Goal: Task Accomplishment & Management: Manage account settings

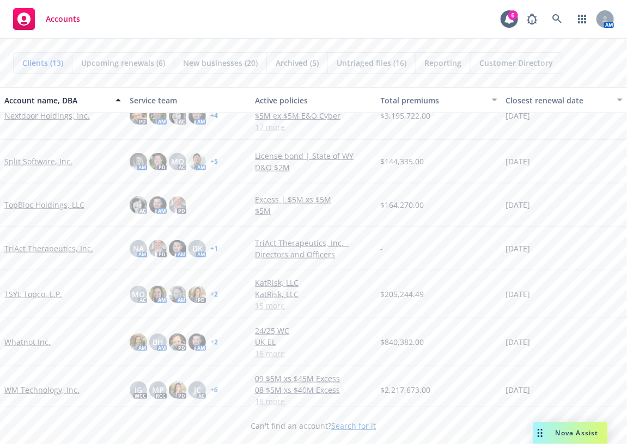
scroll to position [294, 0]
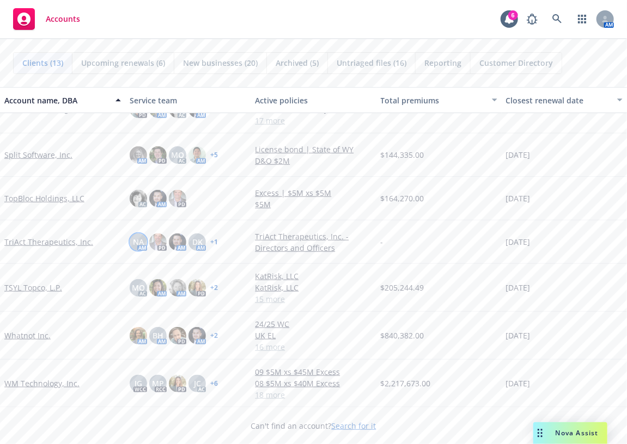
click at [142, 236] on div "NA" at bounding box center [138, 242] width 17 height 17
click at [210, 231] on div "NA AM PD AM DK AM + 1" at bounding box center [187, 243] width 125 height 44
click at [194, 238] on span "DK" at bounding box center [197, 241] width 10 height 11
click at [210, 245] on div "NA AM PD AM DK AM + 1" at bounding box center [174, 242] width 88 height 17
click at [44, 241] on link "TriAct Therapeutics, Inc." at bounding box center [48, 241] width 89 height 11
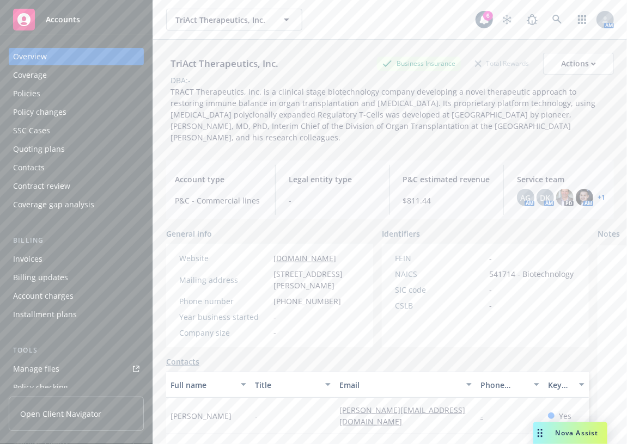
click at [597, 196] on link "+ 1" at bounding box center [601, 197] width 8 height 7
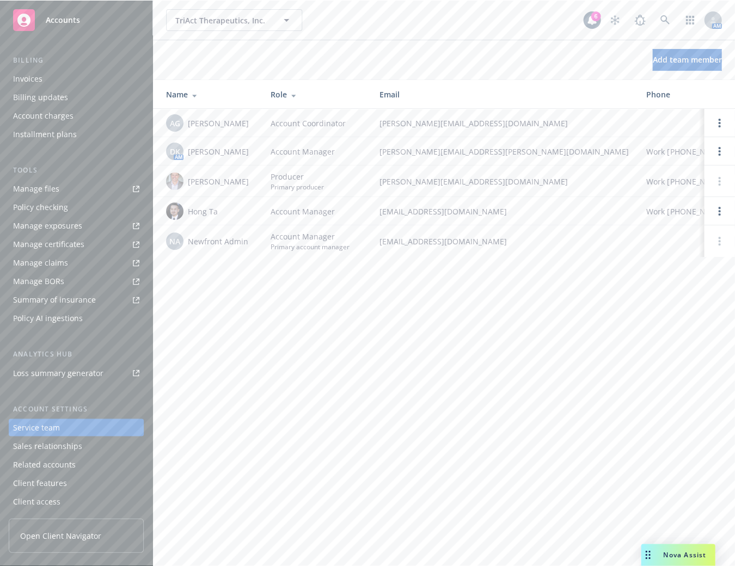
scroll to position [180, 0]
click at [332, 410] on div "TriAct Therapeutics, Inc. TriAct Therapeutics, Inc. 6 AM Add team member Name R…" at bounding box center [444, 283] width 582 height 566
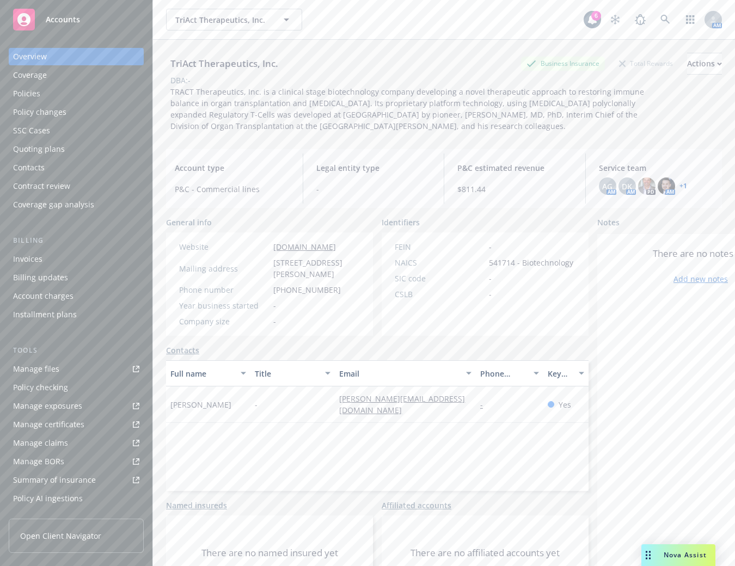
click at [680, 186] on link "+ 1" at bounding box center [684, 186] width 8 height 7
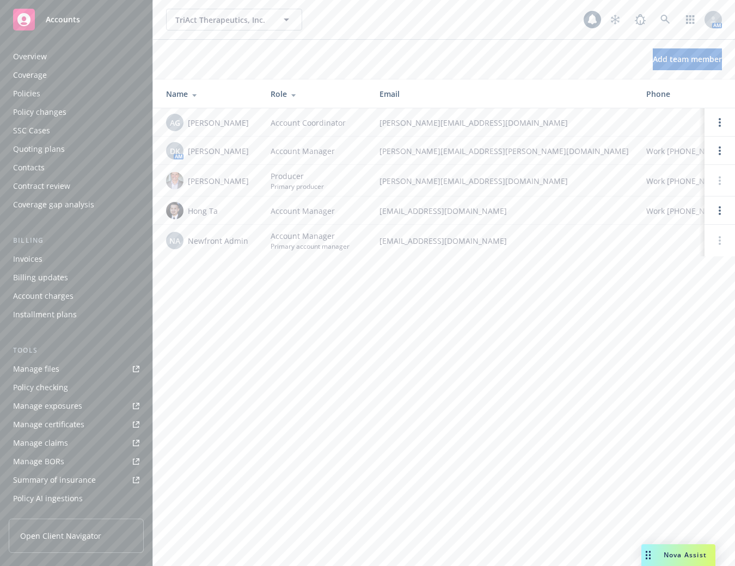
scroll to position [180, 0]
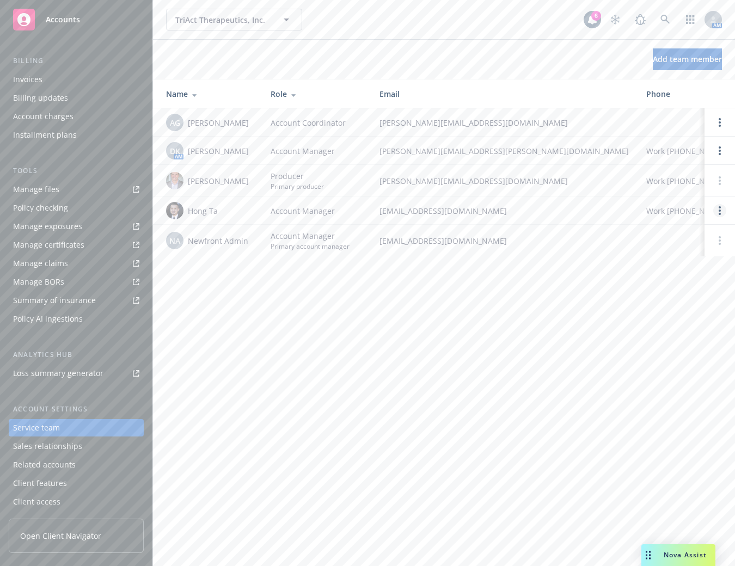
click at [716, 210] on link "Open options" at bounding box center [719, 210] width 13 height 13
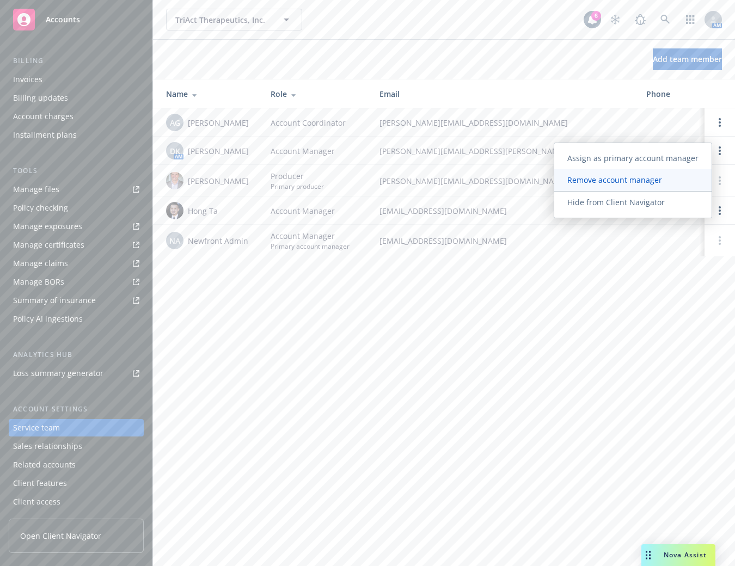
click at [681, 185] on link "Remove account manager" at bounding box center [632, 180] width 157 height 22
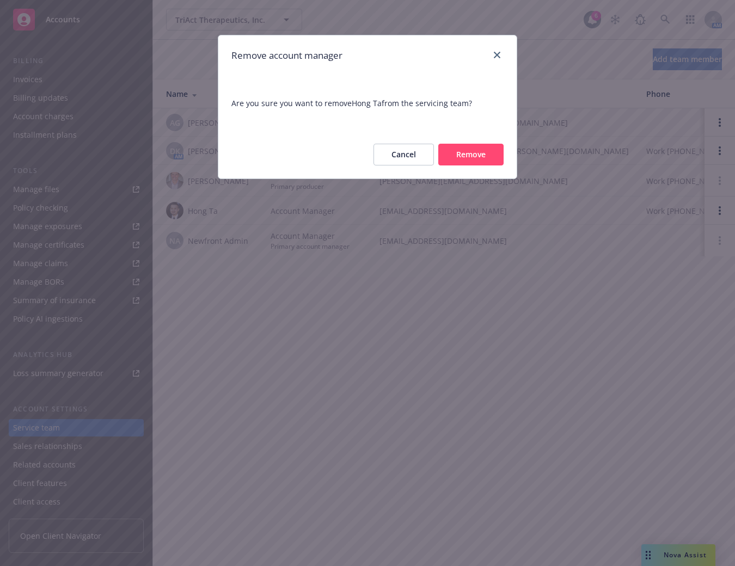
click at [456, 154] on button "Remove" at bounding box center [470, 155] width 65 height 22
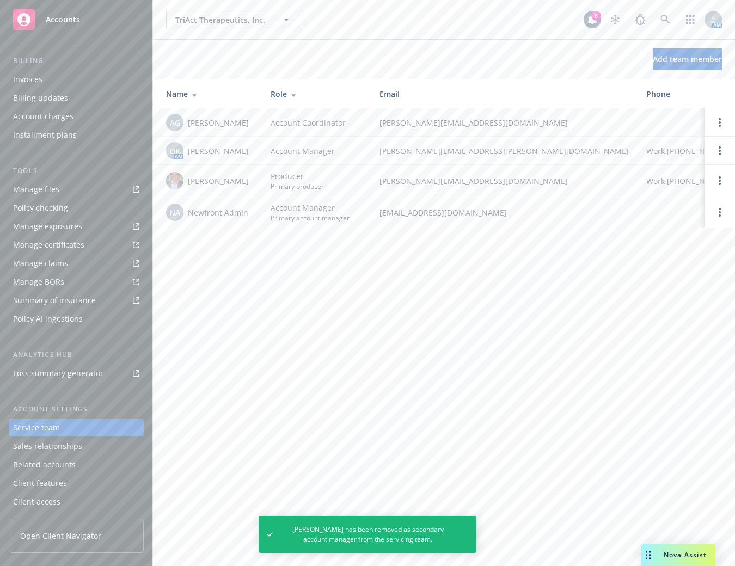
scroll to position [0, 0]
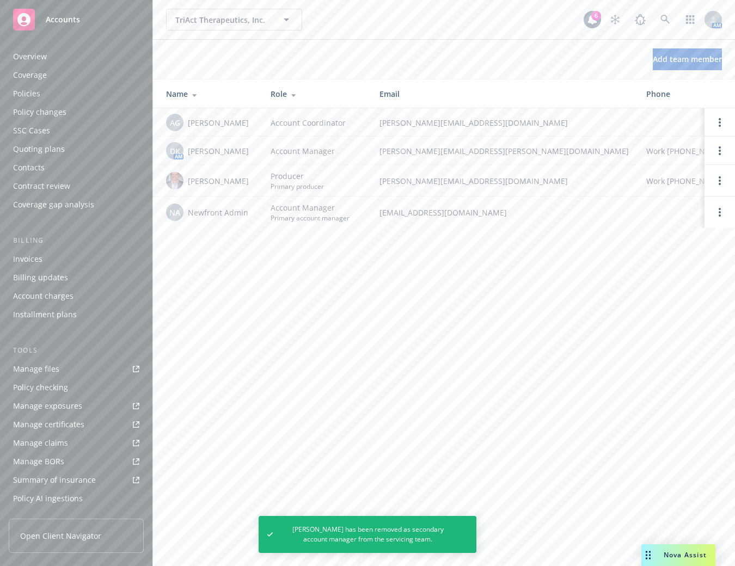
click at [75, 89] on div "Policies" at bounding box center [76, 93] width 126 height 17
click at [75, 90] on div "Policies" at bounding box center [76, 93] width 126 height 17
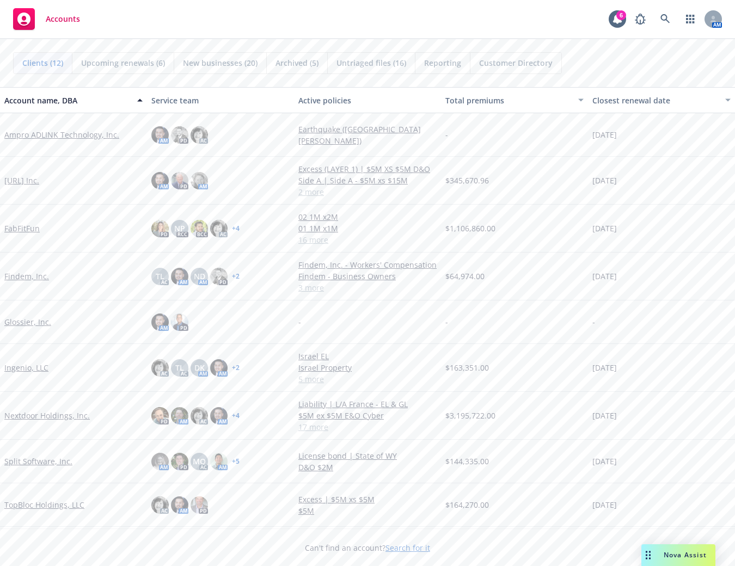
click at [352, 31] on div "Accounts 6 AM" at bounding box center [367, 19] width 735 height 39
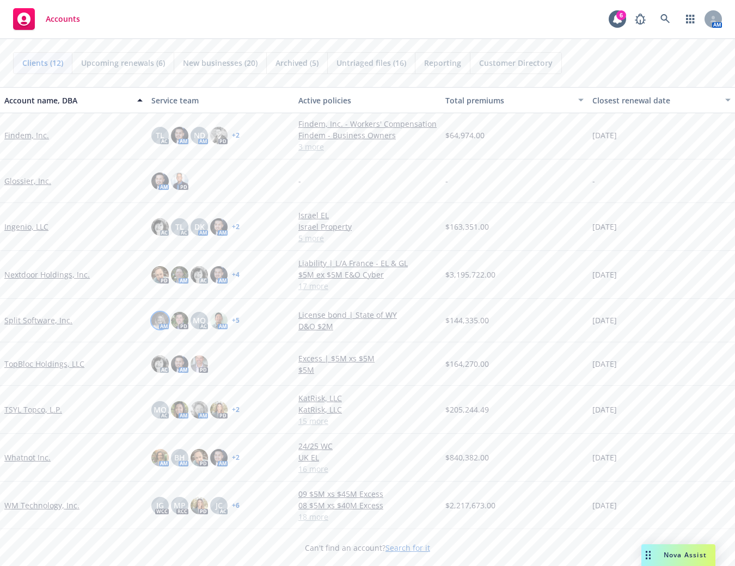
scroll to position [136, 0]
click at [362, 12] on div "Accounts 6 AM" at bounding box center [367, 19] width 735 height 39
click at [234, 7] on div "Accounts 6 AM" at bounding box center [367, 19] width 735 height 39
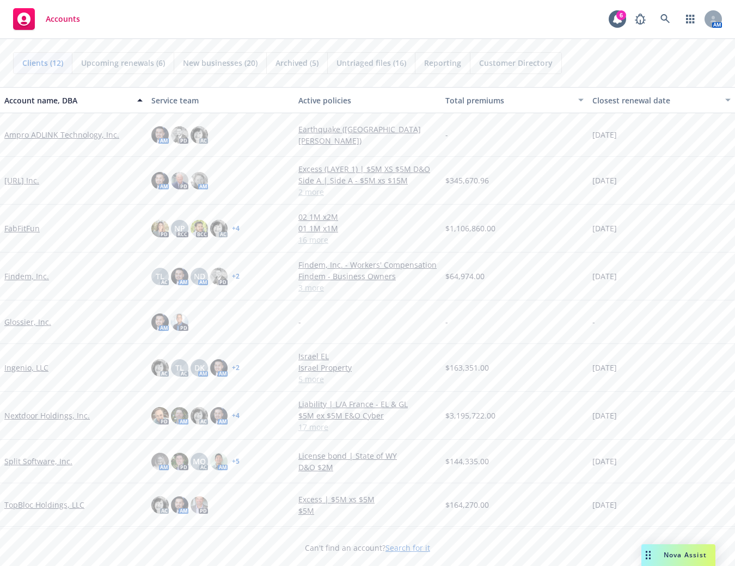
click at [36, 228] on link "FabFitFun" at bounding box center [21, 228] width 35 height 11
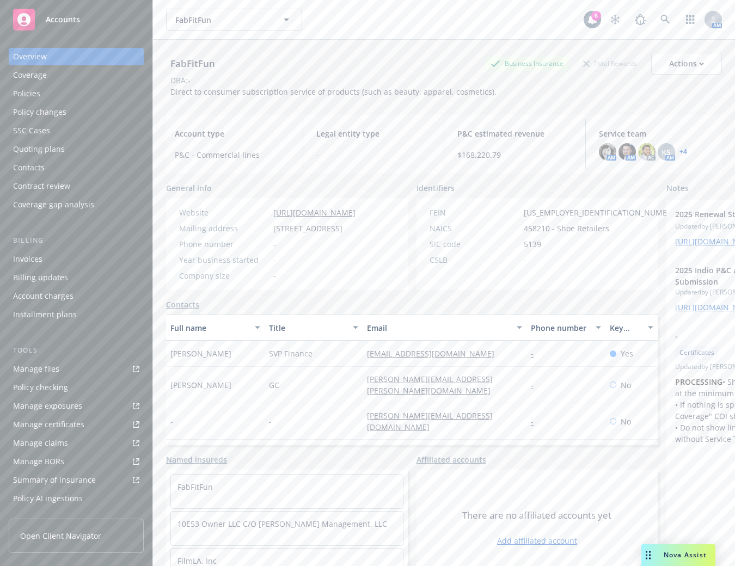
click at [65, 377] on link "Manage files" at bounding box center [76, 369] width 135 height 17
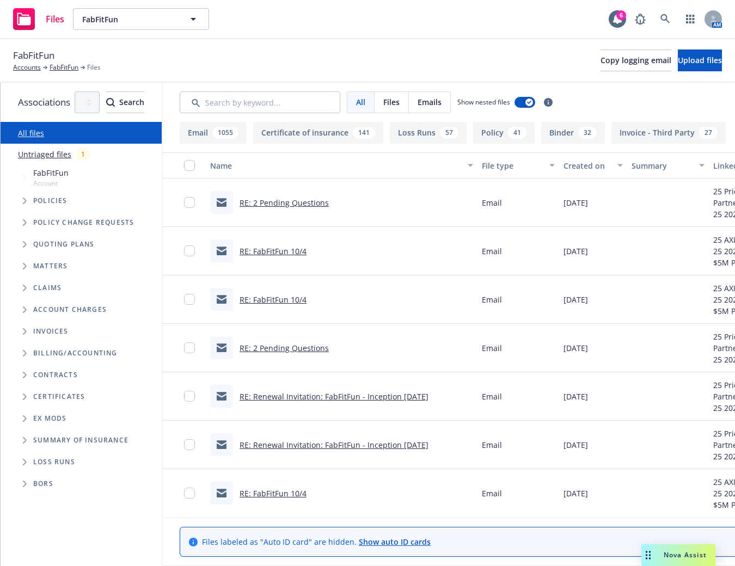
click at [419, 62] on div "FabFitFun Accounts FabFitFun Files Copy logging email Upload files" at bounding box center [367, 60] width 709 height 24
click at [21, 243] on span "Tree Example" at bounding box center [24, 244] width 17 height 17
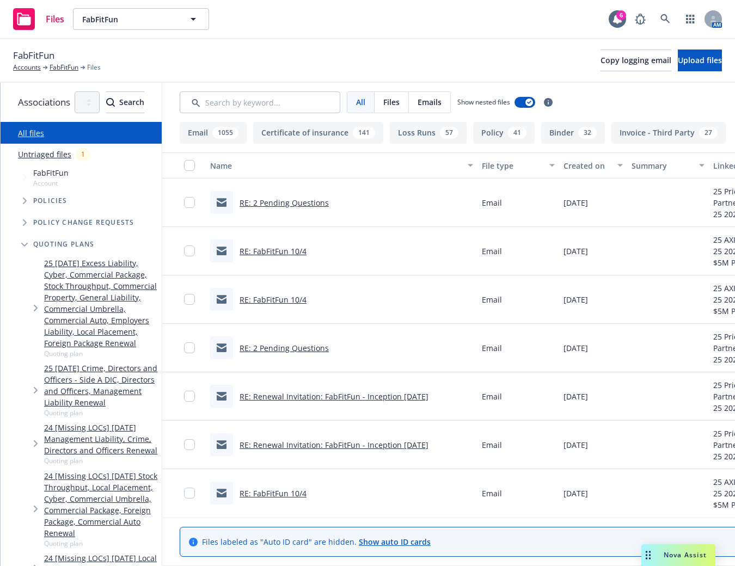
click at [30, 310] on div "25 [DATE] Excess Liability, Cyber, Commercial Package, Stock Throughput, Commer…" at bounding box center [91, 307] width 139 height 105
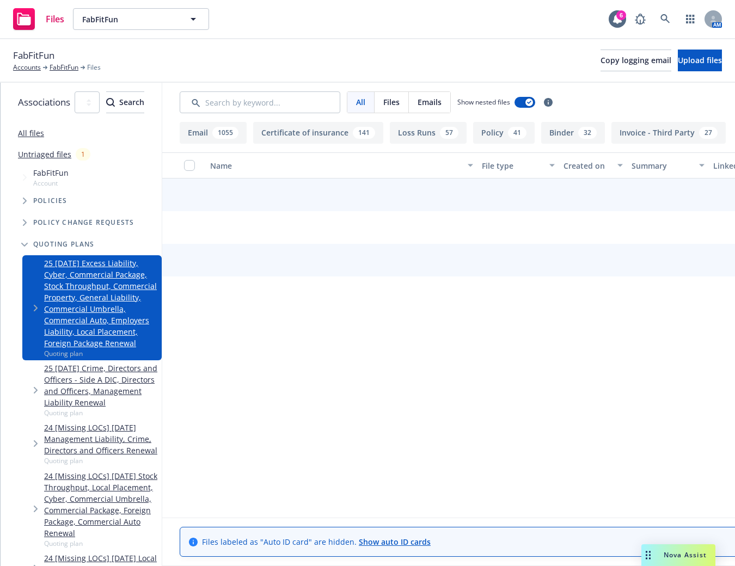
click at [35, 305] on icon "Tree Example" at bounding box center [36, 308] width 4 height 7
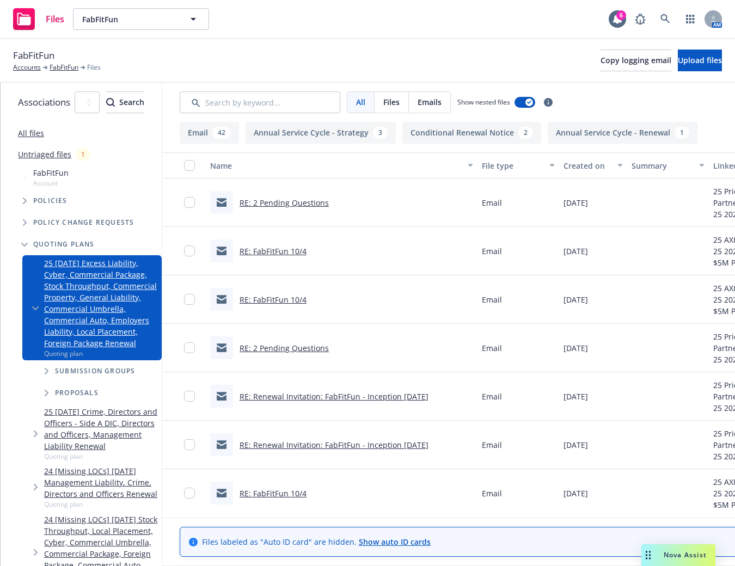
click at [47, 363] on span "Tree Example" at bounding box center [46, 371] width 17 height 17
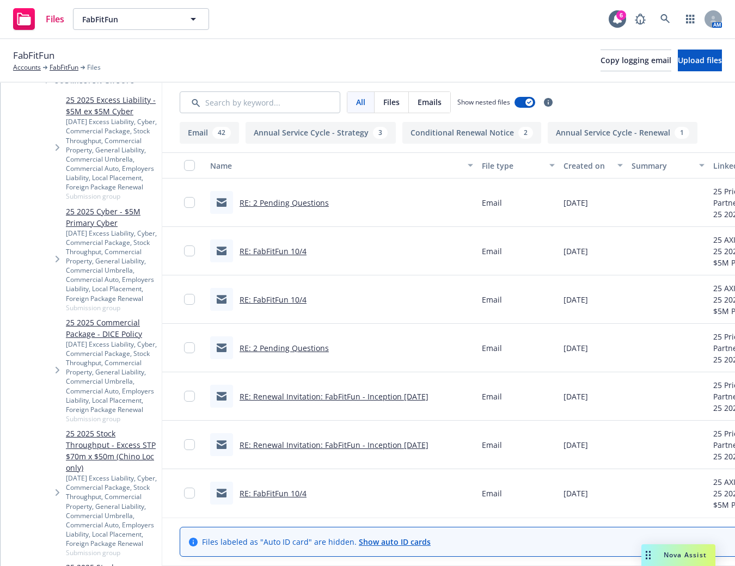
scroll to position [294, 0]
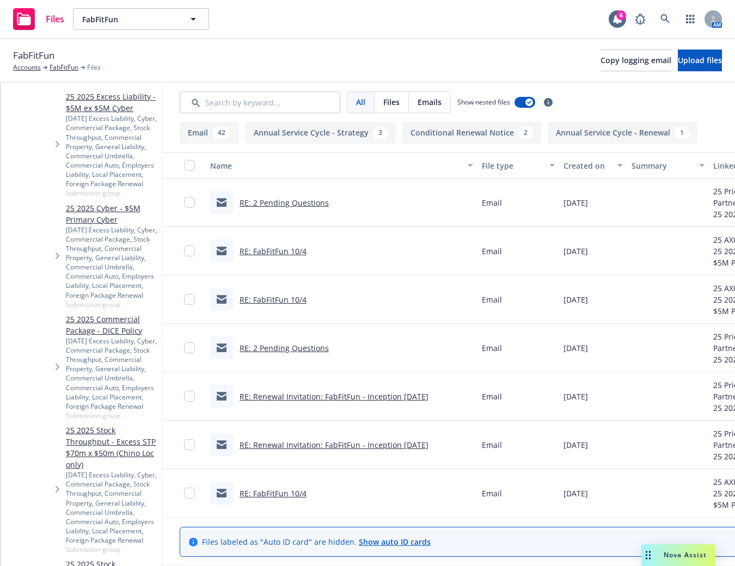
click at [58, 247] on span "Tree Example" at bounding box center [56, 255] width 17 height 17
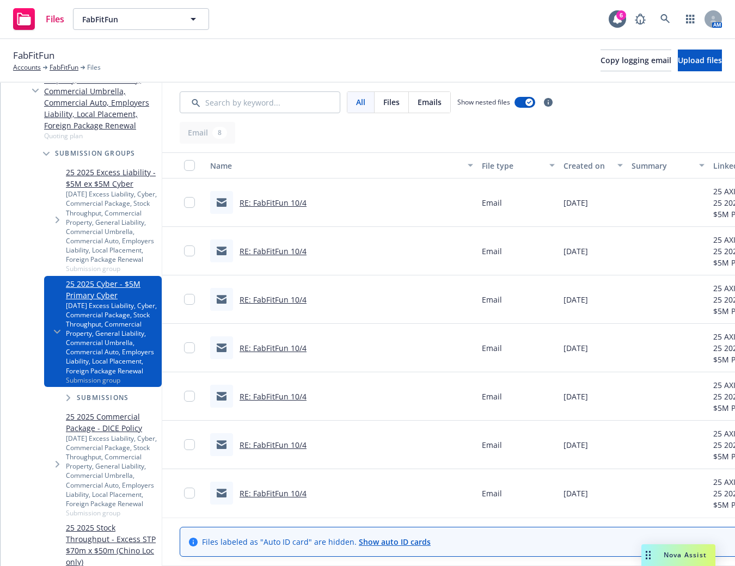
scroll to position [208, 0]
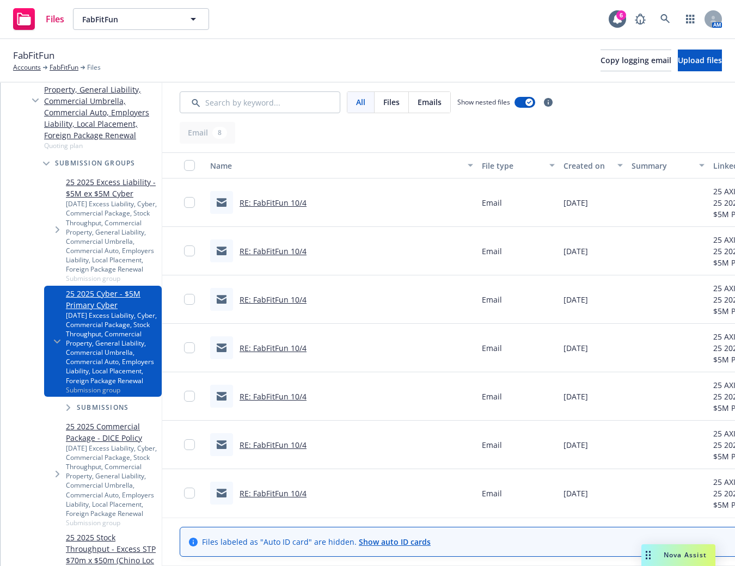
click at [48, 208] on div "25 2025 Excess Liability - $5M ex $5M Cyber 10/04/25 Excess Liability, Cyber, C…" at bounding box center [103, 229] width 118 height 111
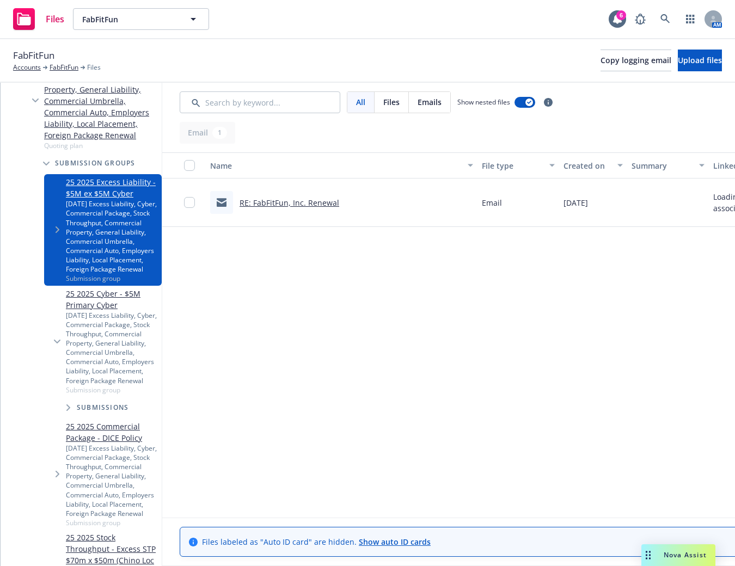
click at [57, 227] on icon "Tree Example" at bounding box center [58, 230] width 4 height 7
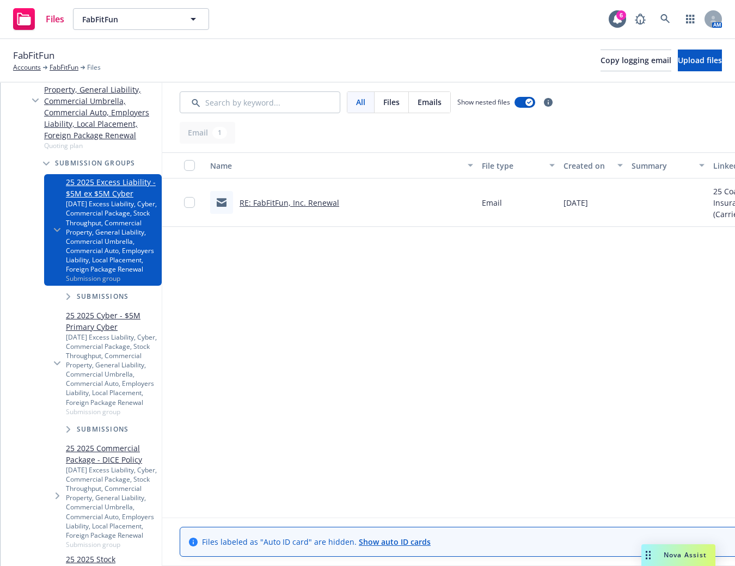
click at [71, 288] on span "Tree Example" at bounding box center [67, 296] width 17 height 17
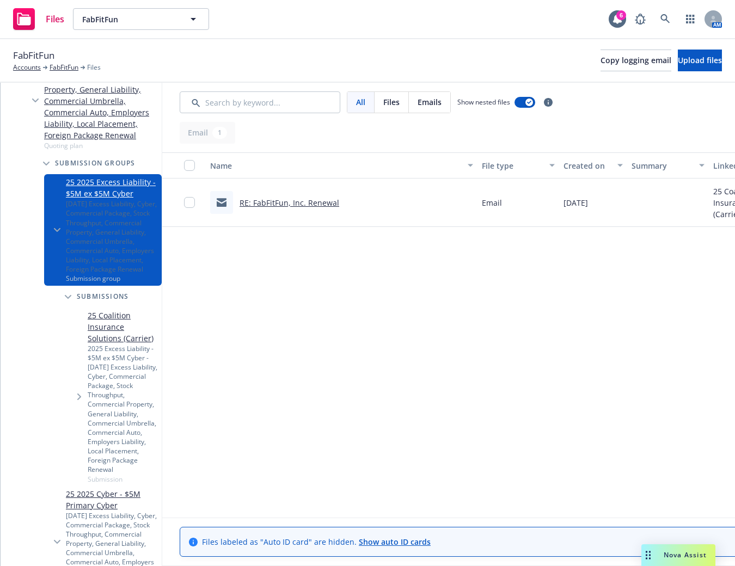
click at [484, 296] on div "Name File type Created on Summary Linked associations RE: FabFitFun, Inc. Renew…" at bounding box center [503, 330] width 683 height 356
click at [410, 37] on div "Files FabFitFun FabFitFun 6 AM" at bounding box center [367, 19] width 735 height 39
click at [671, 22] on link at bounding box center [666, 19] width 22 height 22
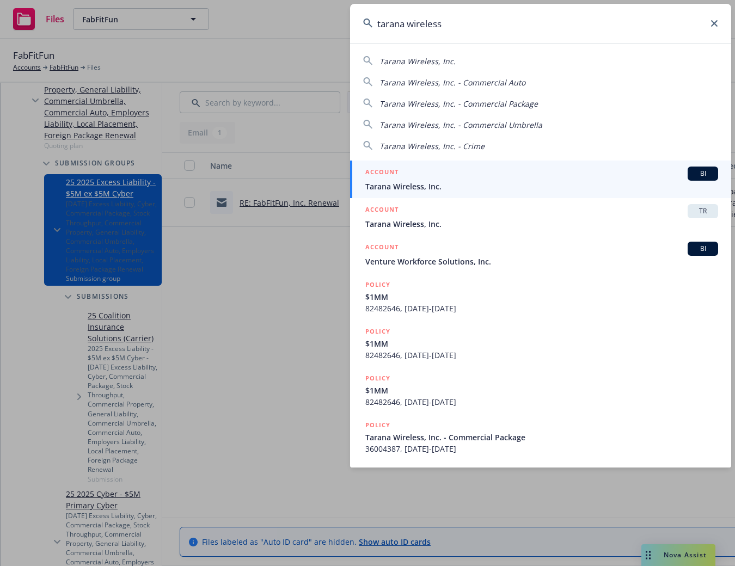
type input "tarana wireless"
click at [495, 177] on div "ACCOUNT BI" at bounding box center [541, 174] width 353 height 14
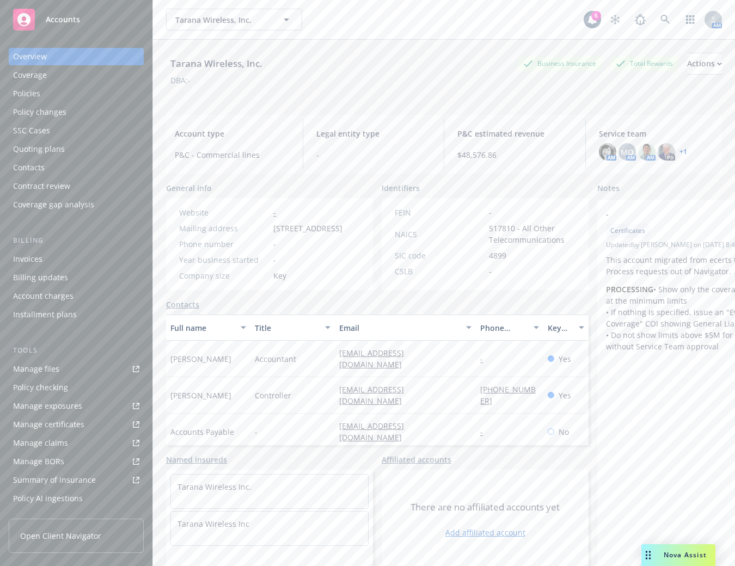
click at [680, 154] on link "+ 1" at bounding box center [684, 152] width 8 height 7
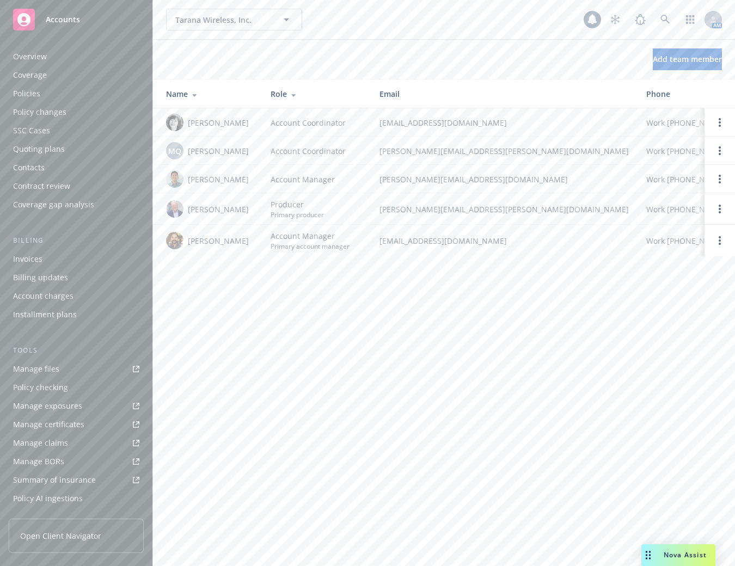
scroll to position [180, 0]
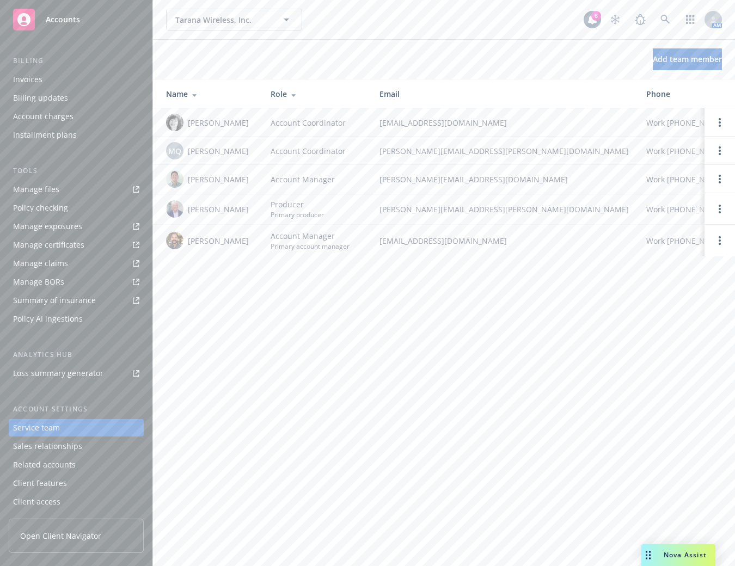
click at [437, 314] on div "Tarana Wireless, Inc. Tarana Wireless, Inc. 6 AM Add team member Name Role Emai…" at bounding box center [444, 283] width 582 height 566
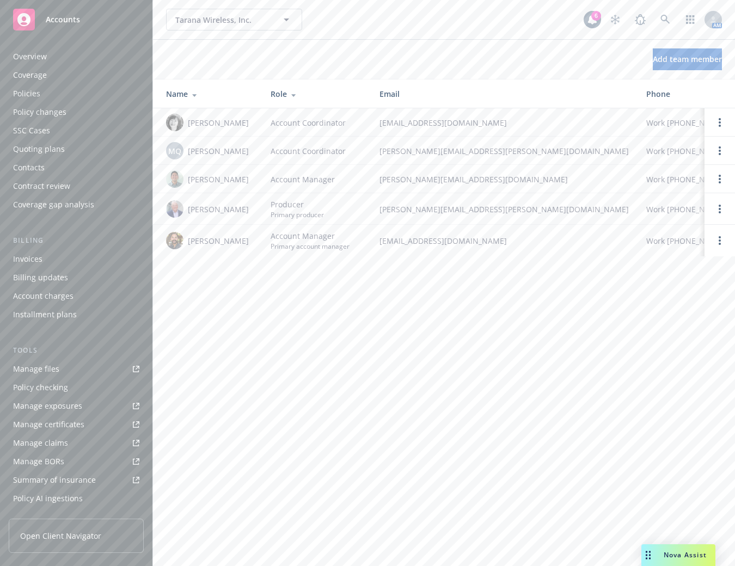
click at [72, 94] on div "Policies" at bounding box center [76, 93] width 126 height 17
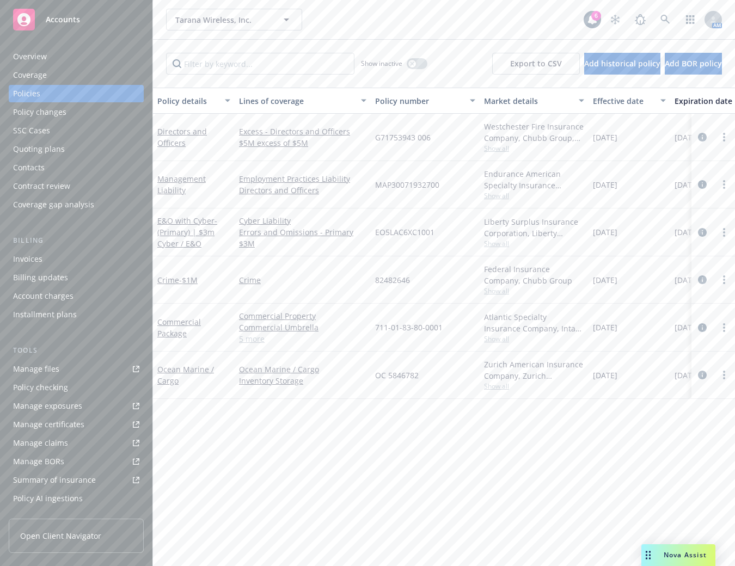
drag, startPoint x: 312, startPoint y: 489, endPoint x: 400, endPoint y: 463, distance: 92.4
click at [313, 490] on div "Policy details Lines of coverage Policy number Market details Effective date Ex…" at bounding box center [444, 327] width 582 height 479
click at [358, 441] on div "Policy details Lines of coverage Policy number Market details Effective date Ex…" at bounding box center [444, 327] width 582 height 479
drag, startPoint x: 463, startPoint y: 554, endPoint x: 600, endPoint y: 544, distance: 136.6
click at [600, 544] on div "Policy details Lines of coverage Policy number Market details Effective date Ex…" at bounding box center [444, 327] width 582 height 479
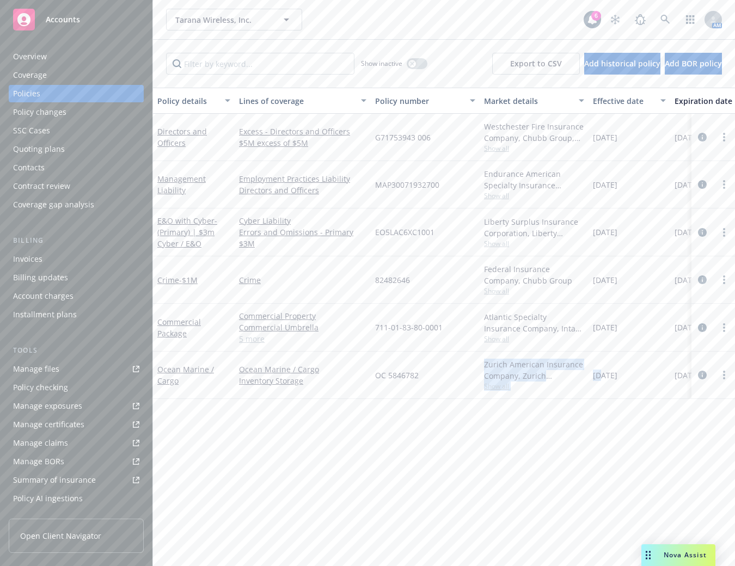
click at [584, 552] on div "Policy details Lines of coverage Policy number Market details Effective date Ex…" at bounding box center [444, 327] width 582 height 479
click at [243, 554] on div "Policy details Lines of coverage Policy number Market details Effective date Ex…" at bounding box center [444, 327] width 582 height 479
